Goal: Use online tool/utility: Utilize a website feature to perform a specific function

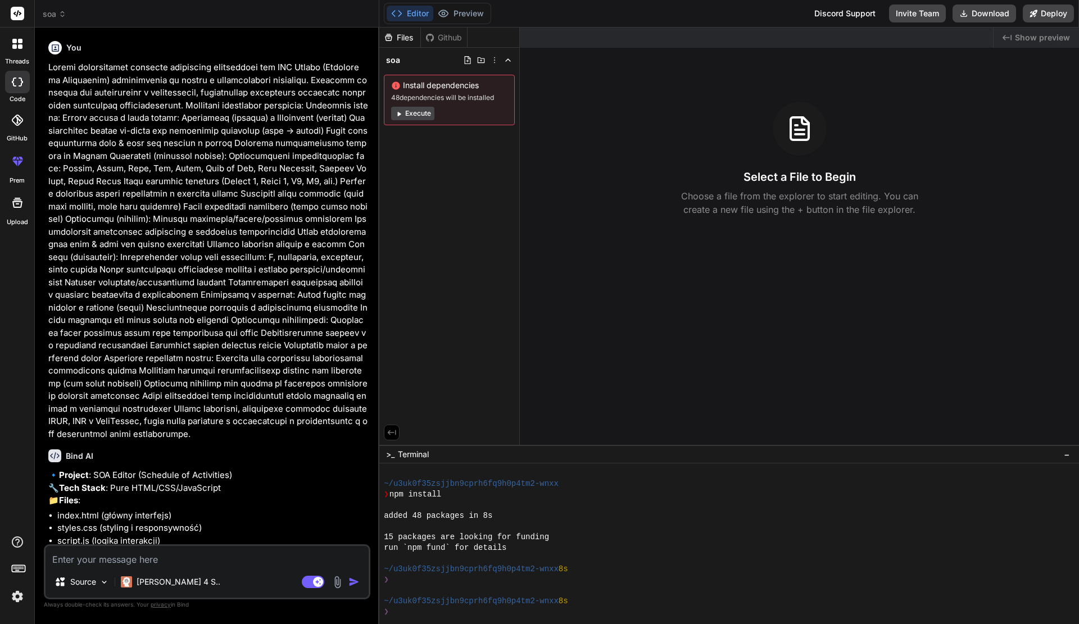
scroll to position [168, 0]
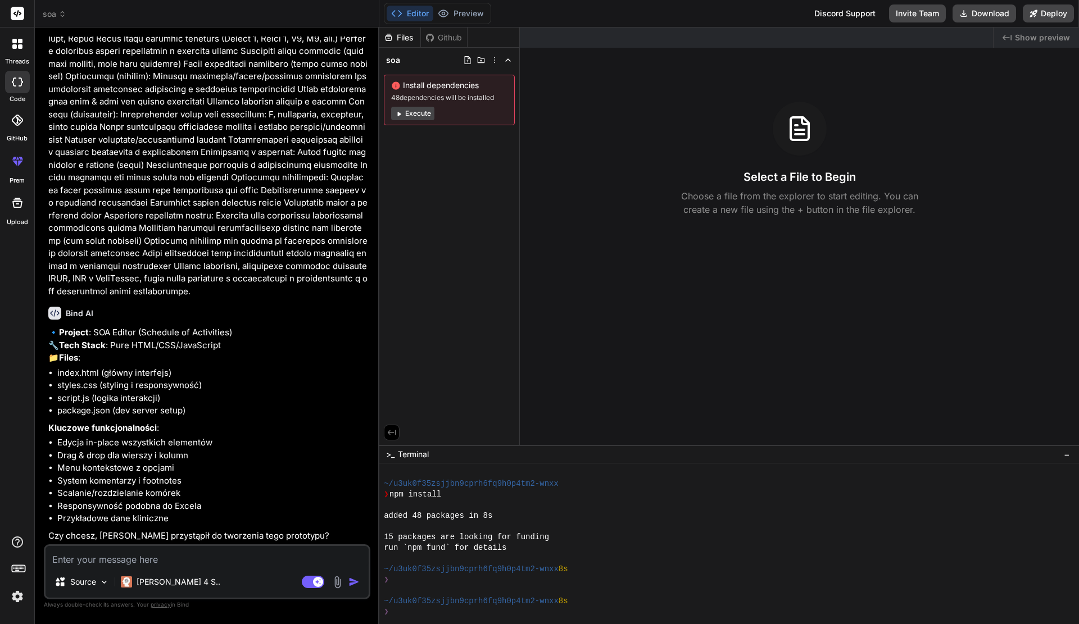
click at [417, 110] on button "Execute" at bounding box center [412, 113] width 43 height 13
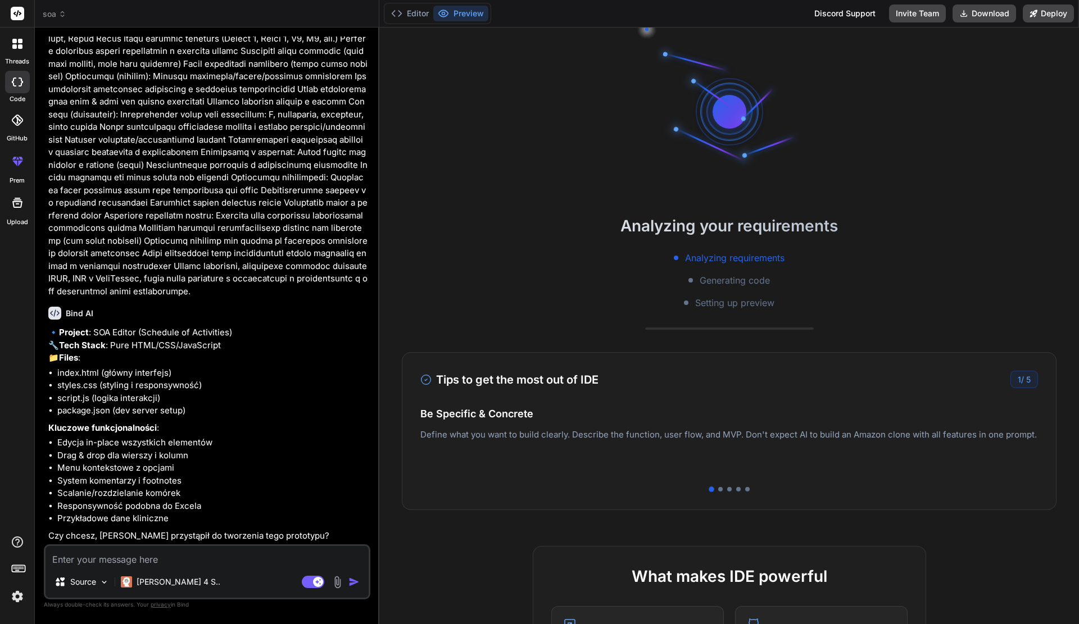
scroll to position [1036, 0]
click at [243, 397] on li "script.js (logika interakcji)" at bounding box center [212, 398] width 311 height 13
type textarea "x"
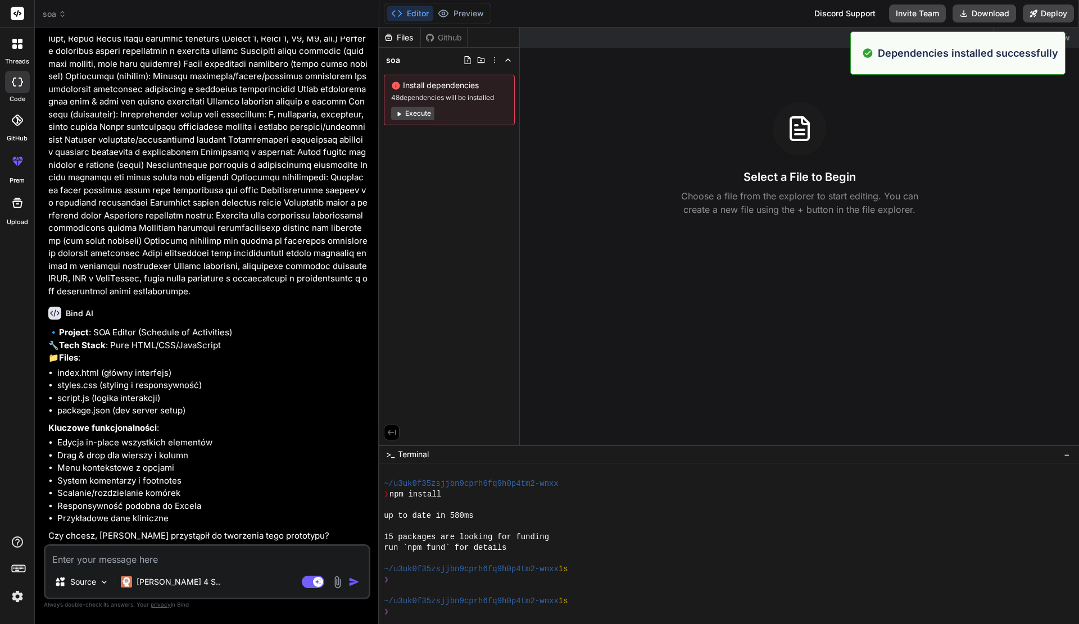
scroll to position [1068, 0]
click at [216, 528] on div "🔹 Project : SOA Editor (Schedule of Activities) 🔧 Tech Stack : Pure HTML/CSS/Ja…" at bounding box center [208, 434] width 320 height 216
click at [226, 557] on textarea at bounding box center [207, 556] width 323 height 20
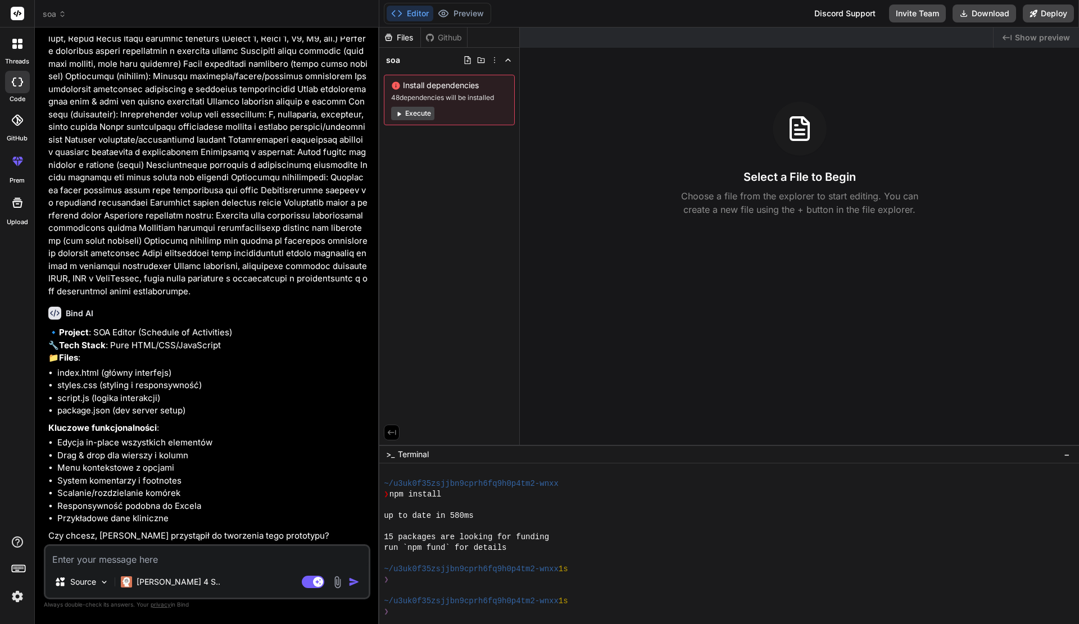
type textarea "T"
type textarea "x"
type textarea "Ta"
type textarea "x"
type textarea "Tak"
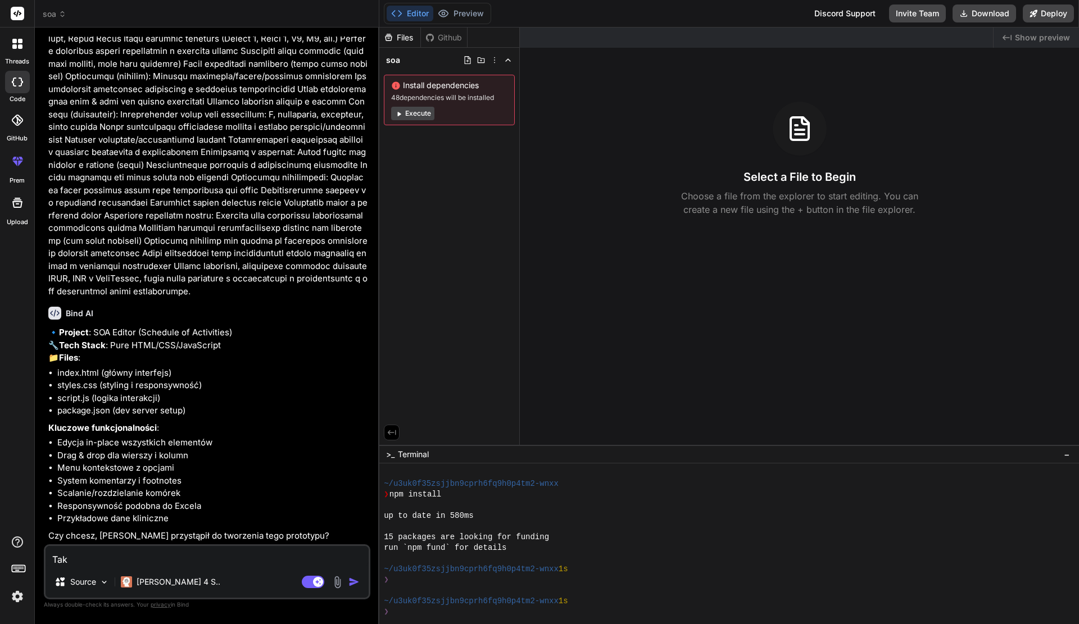
type textarea "x"
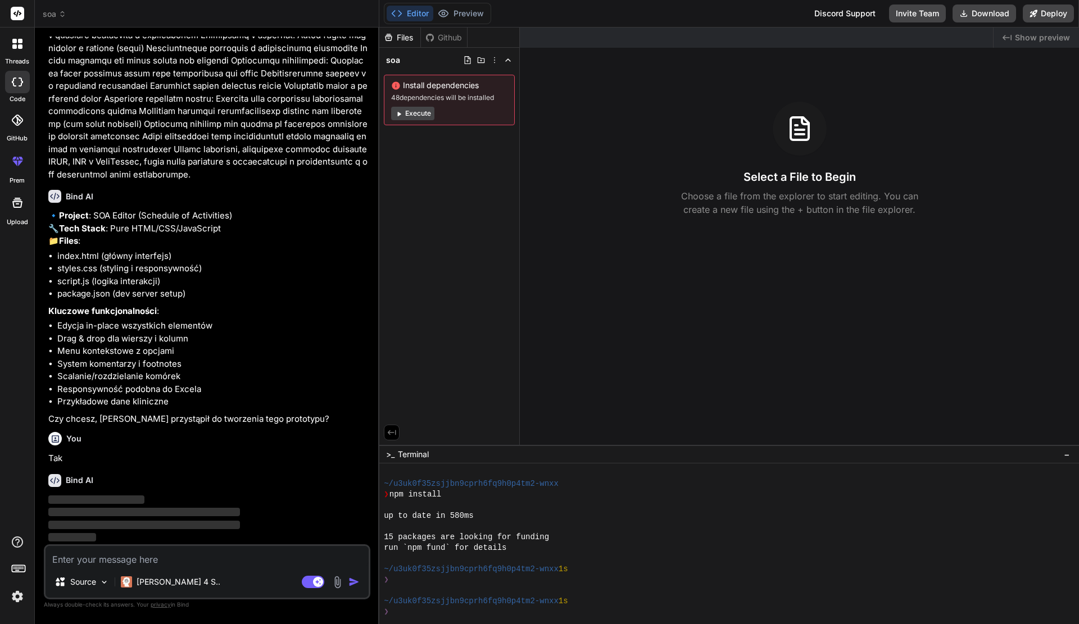
scroll to position [284, 0]
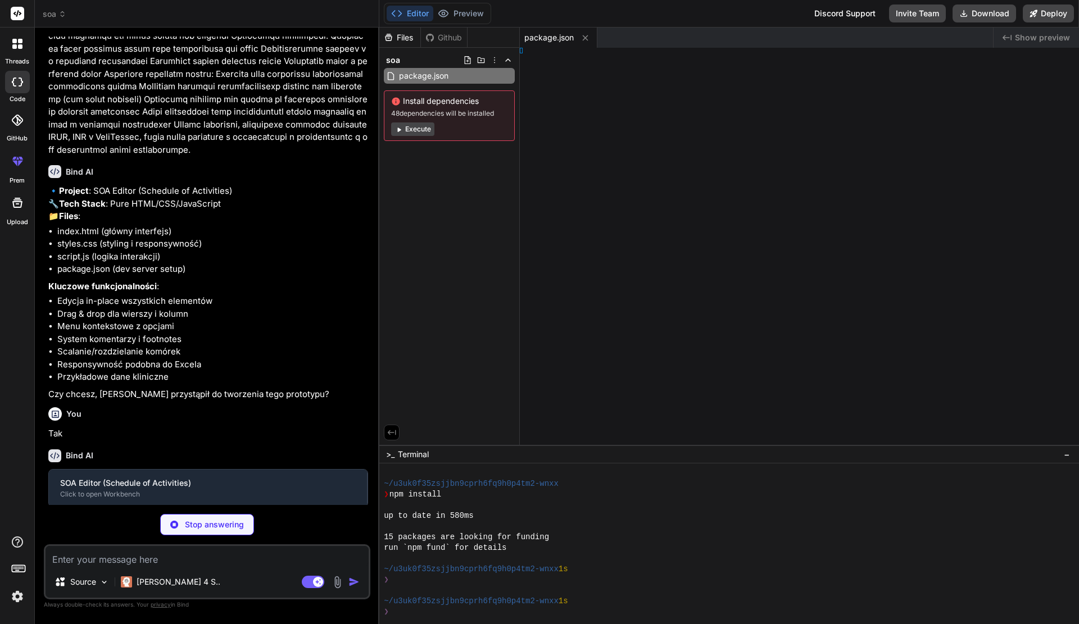
type textarea "x"
type textarea "l>"
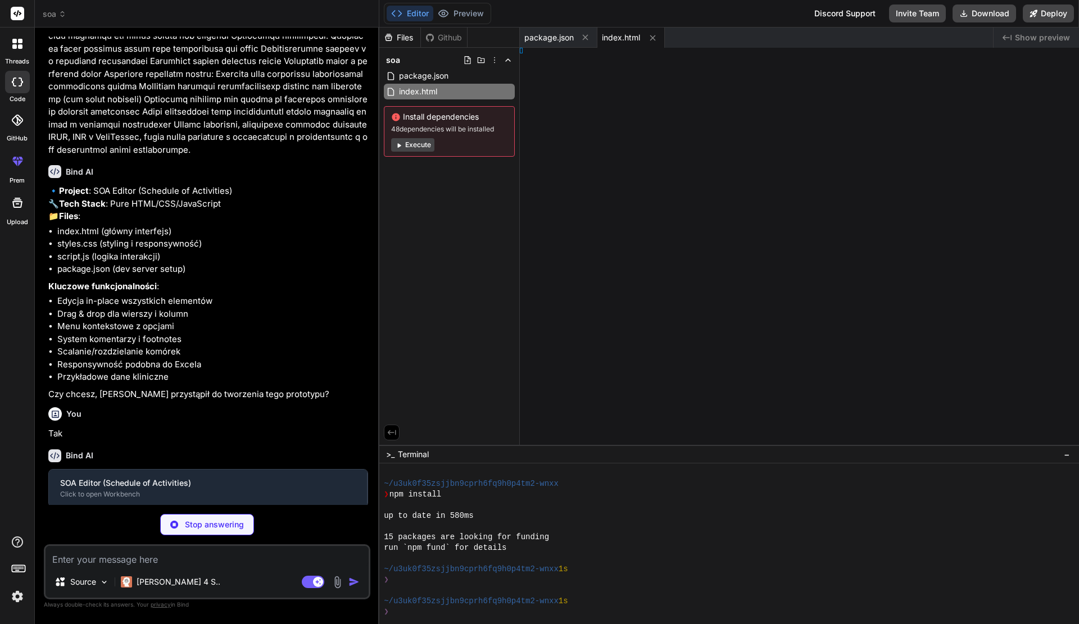
type textarea "x"
type textarea "one; }"
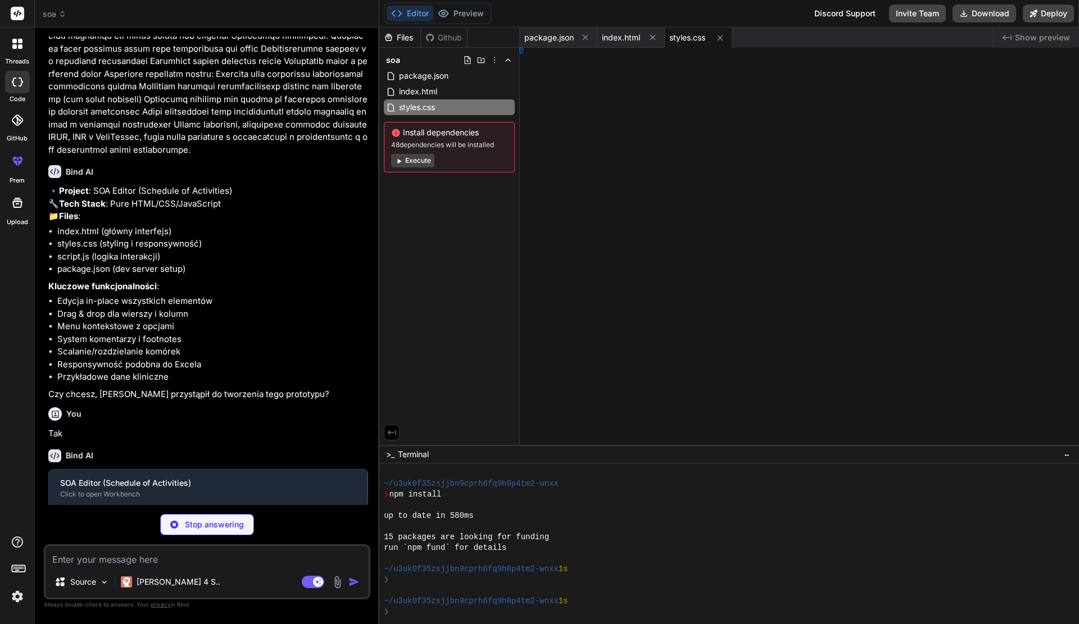
type textarea "x"
type textarea "}"
type textarea "x"
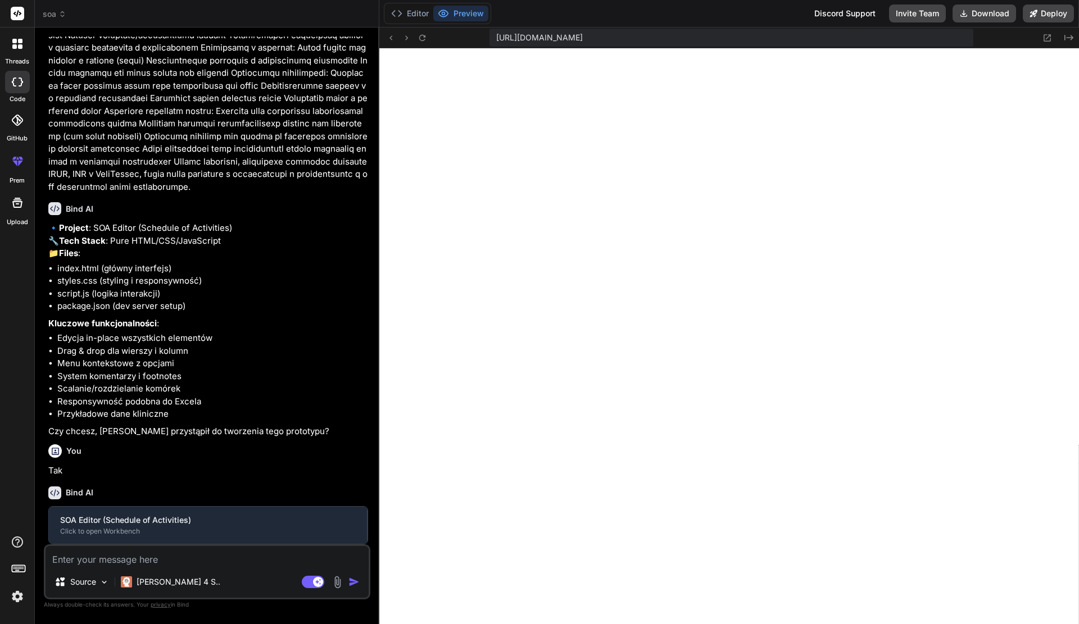
type textarea "}); } function clearSelectedCells() { selectedCells.forEach(cell => { cell.clas…"
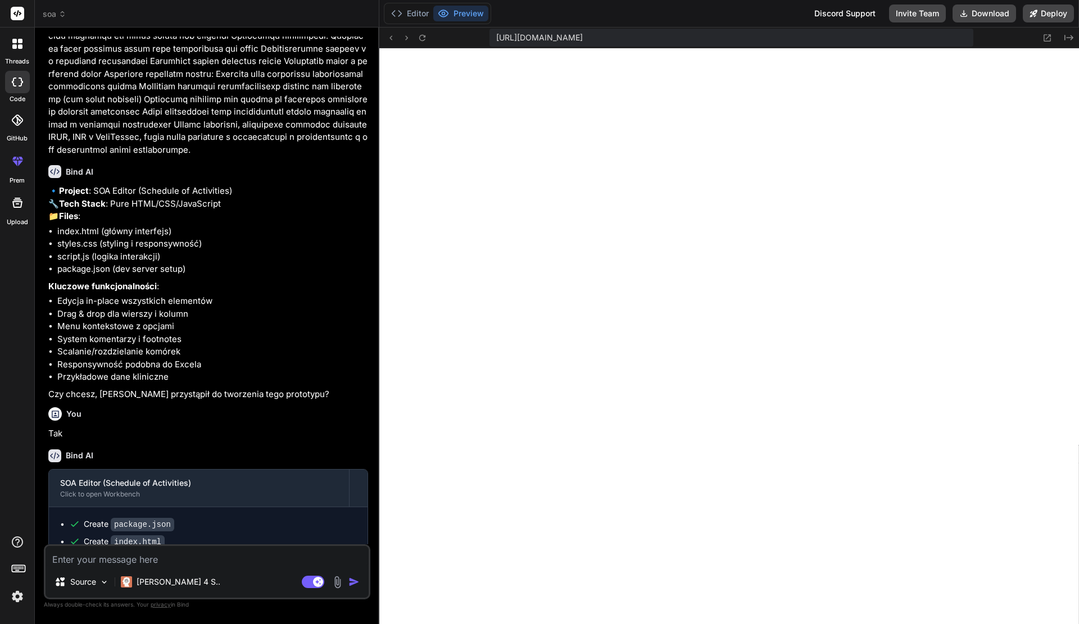
click at [16, 46] on icon at bounding box center [14, 46] width 4 height 4
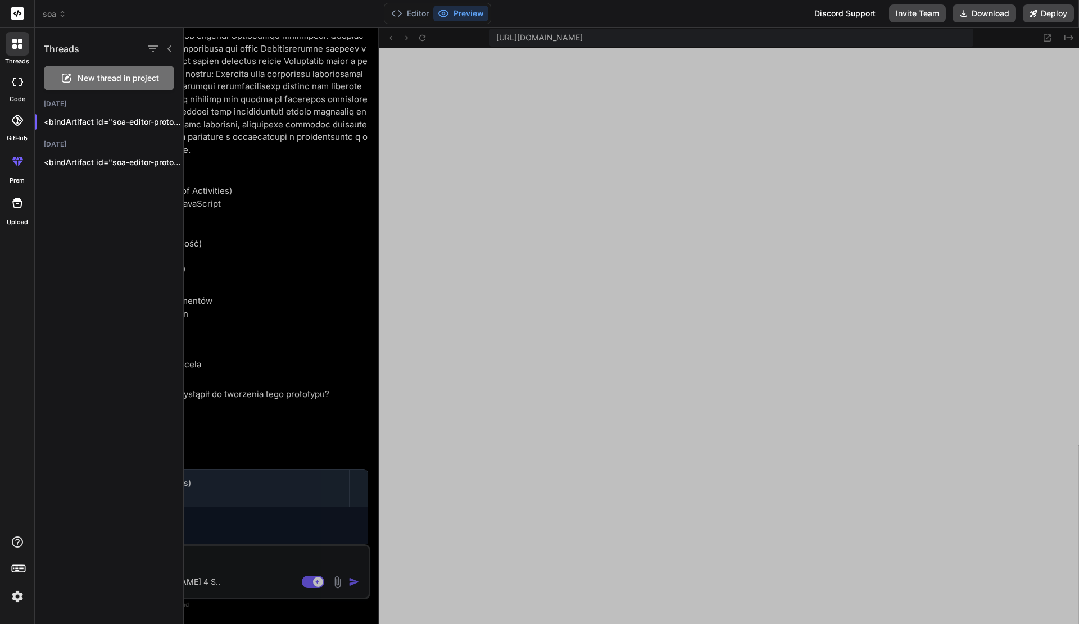
click at [15, 18] on rect at bounding box center [17, 13] width 13 height 13
click at [17, 13] on icon at bounding box center [17, 13] width 8 height 7
click at [77, 11] on div "soa" at bounding box center [207, 13] width 328 height 11
click at [59, 16] on icon at bounding box center [62, 14] width 8 height 8
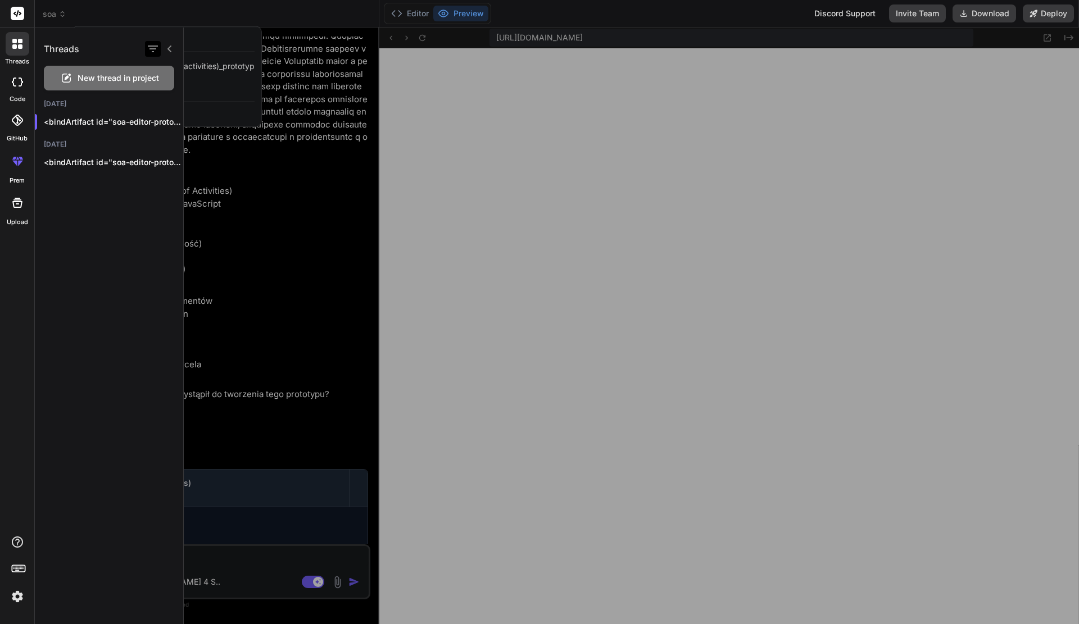
click at [151, 48] on icon "button" at bounding box center [153, 49] width 10 height 7
click at [166, 47] on icon at bounding box center [169, 48] width 9 height 9
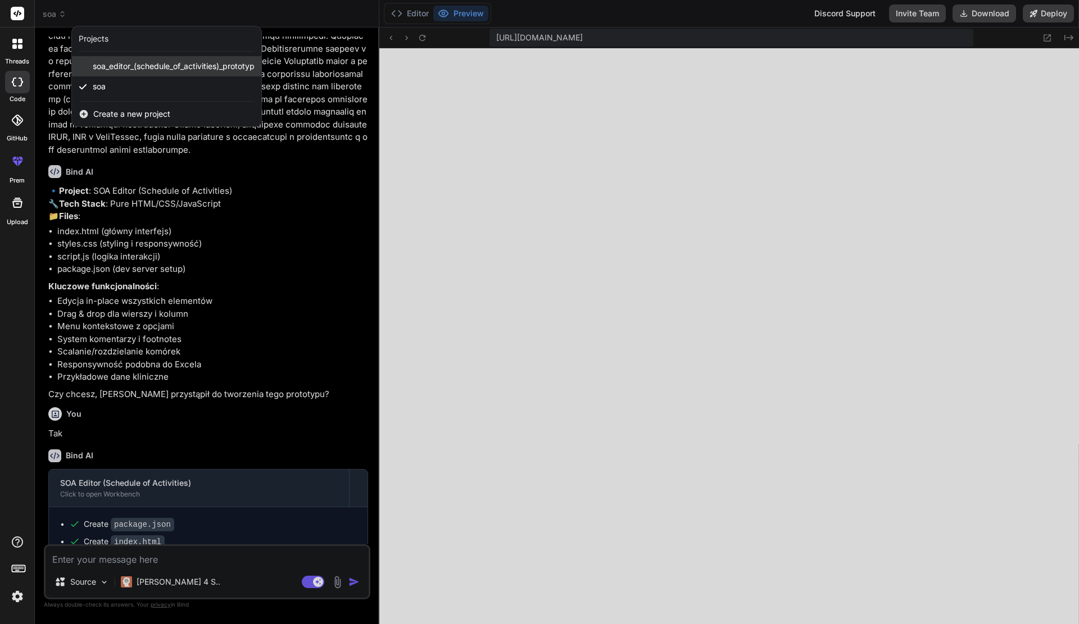
click at [147, 69] on span "soa_editor_(schedule_of_activities)_prototyp" at bounding box center [174, 66] width 162 height 11
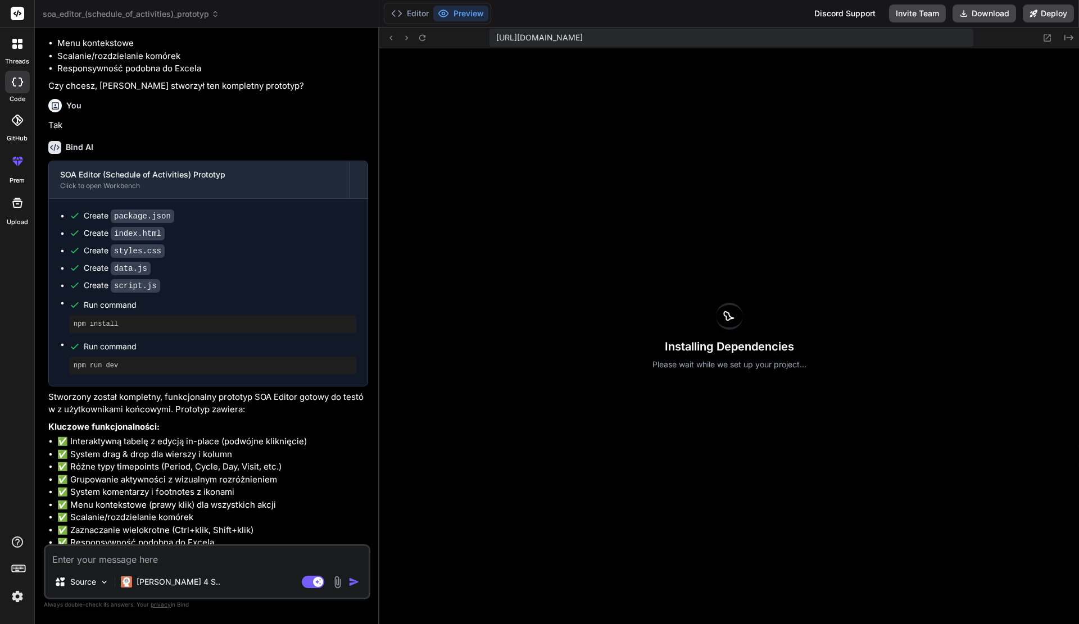
scroll to position [819, 0]
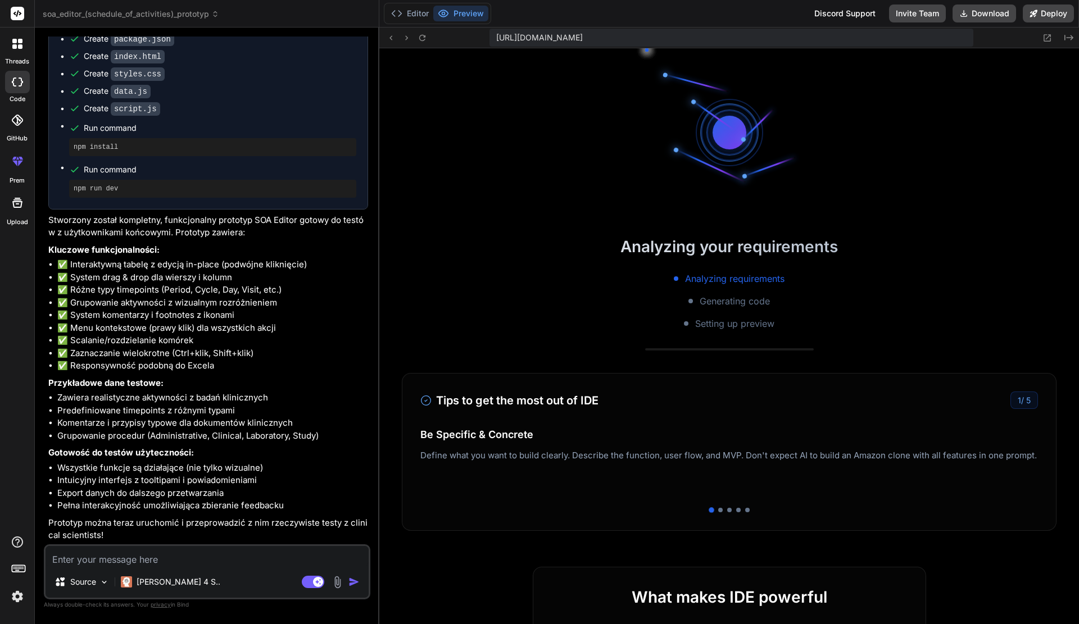
type textarea "x"
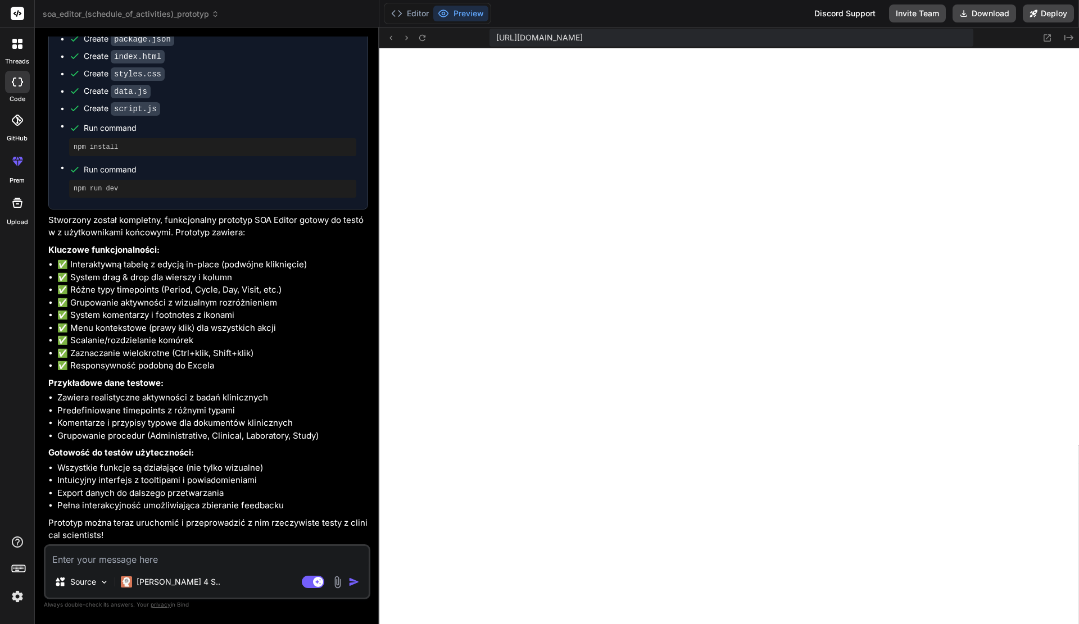
scroll to position [1879, 0]
